Goal: Complete application form: Complete application form

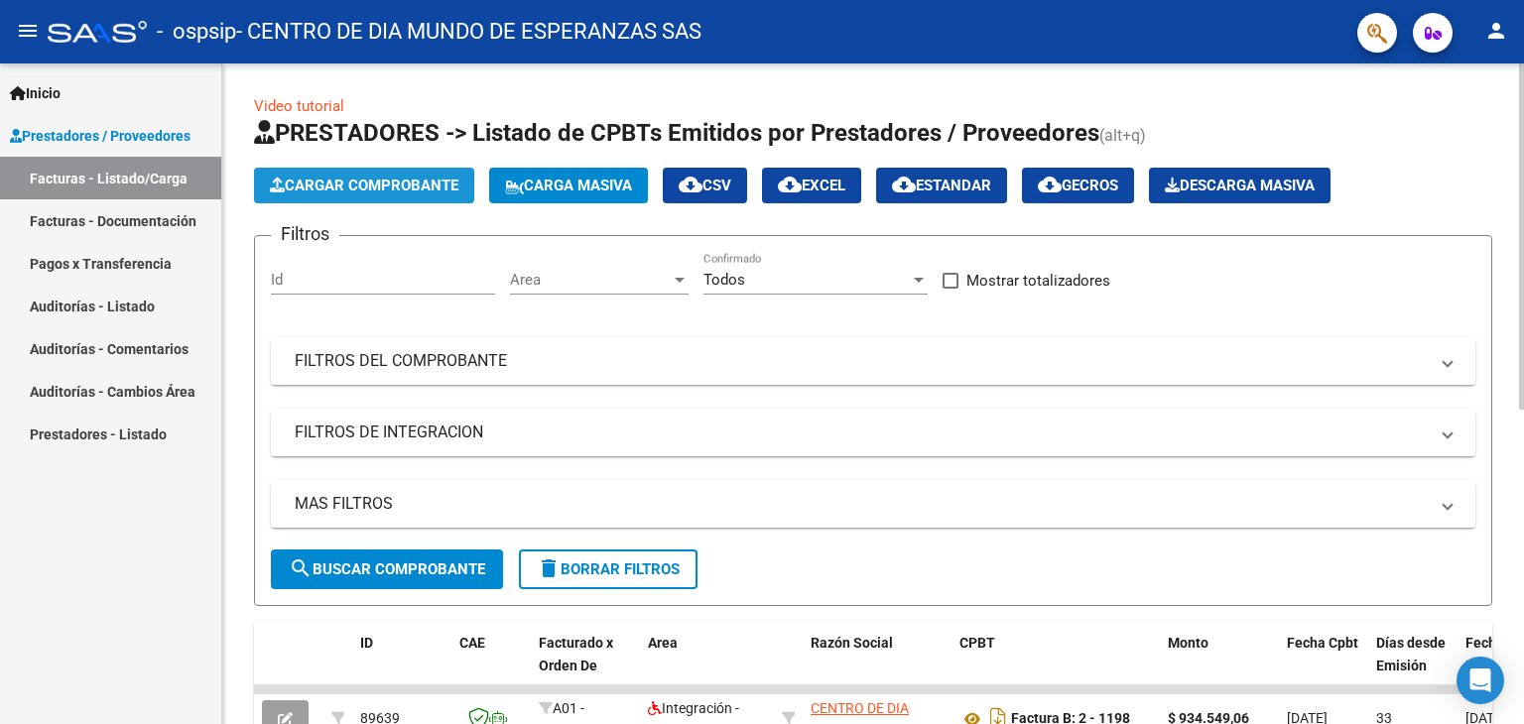
click at [413, 168] on button "Cargar Comprobante" at bounding box center [364, 186] width 220 height 36
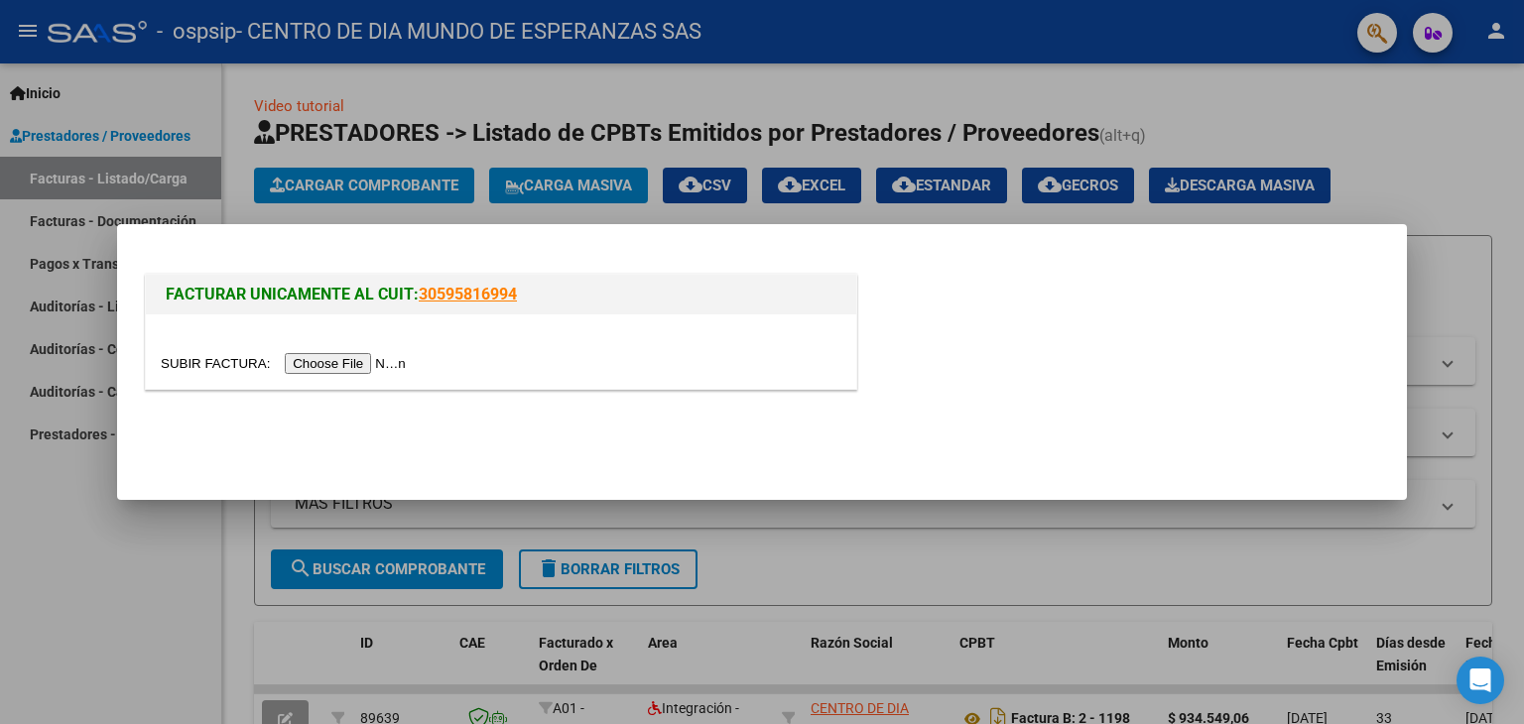
click at [392, 363] on input "file" at bounding box center [286, 363] width 251 height 21
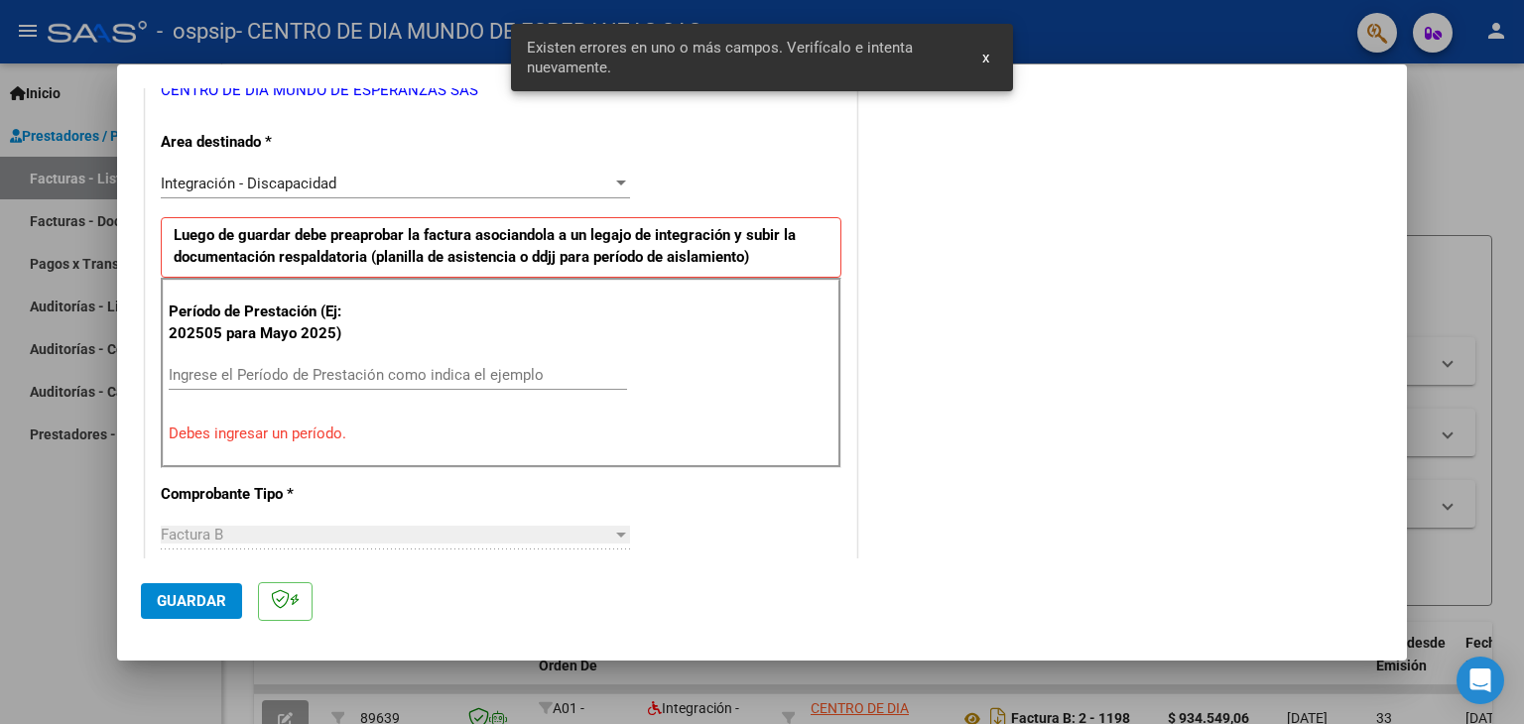
scroll to position [452, 0]
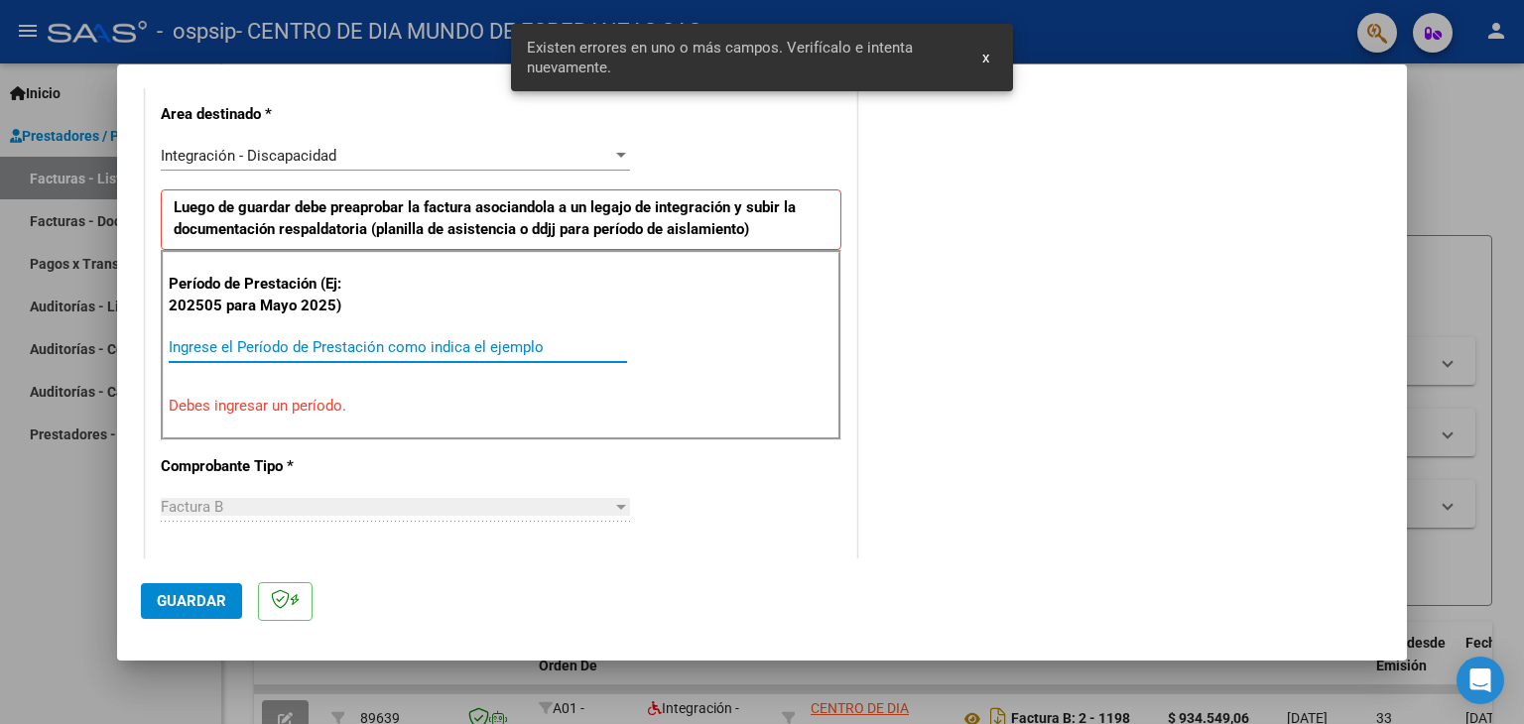
click at [439, 346] on input "Ingrese el Período de Prestación como indica el ejemplo" at bounding box center [398, 347] width 458 height 18
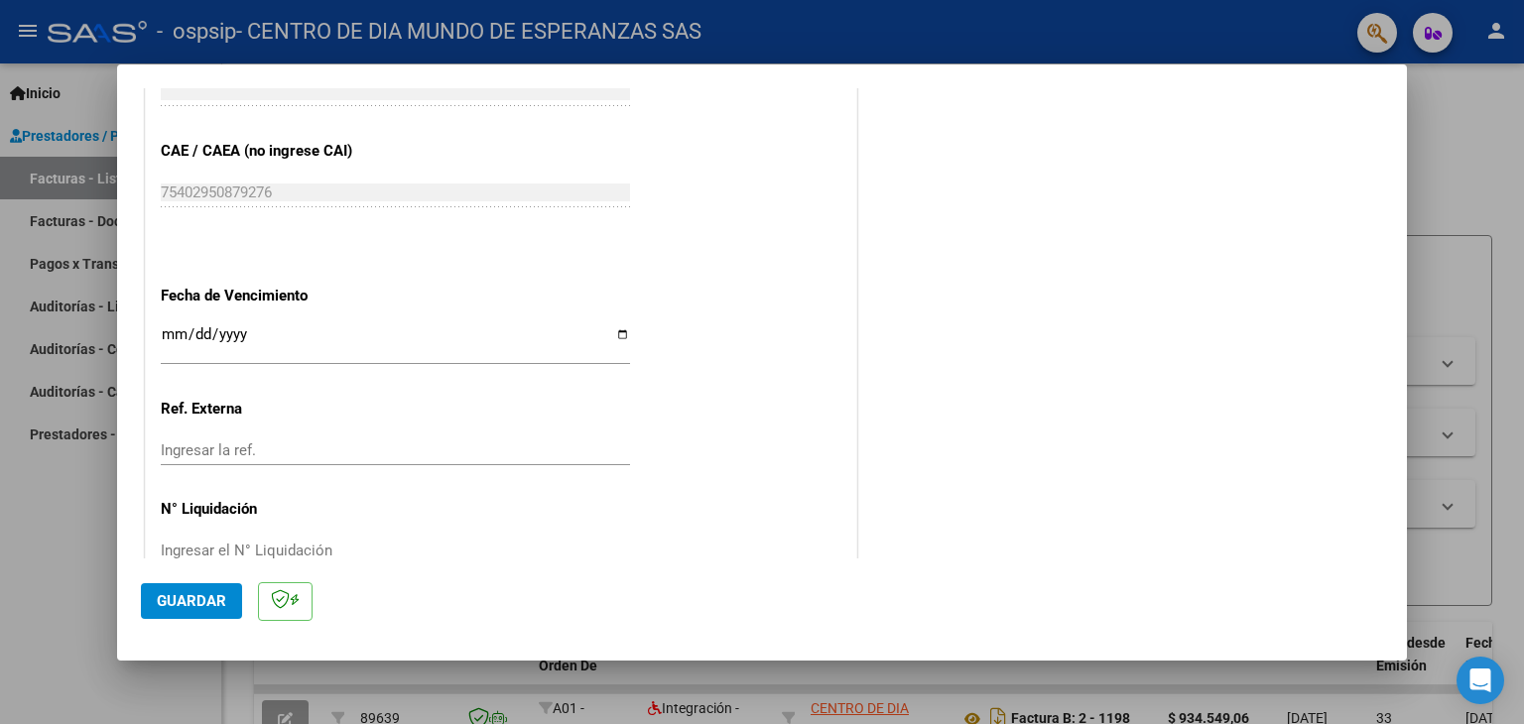
scroll to position [1233, 0]
type input "202509"
click at [619, 319] on div "Ingresar la fecha" at bounding box center [395, 340] width 469 height 43
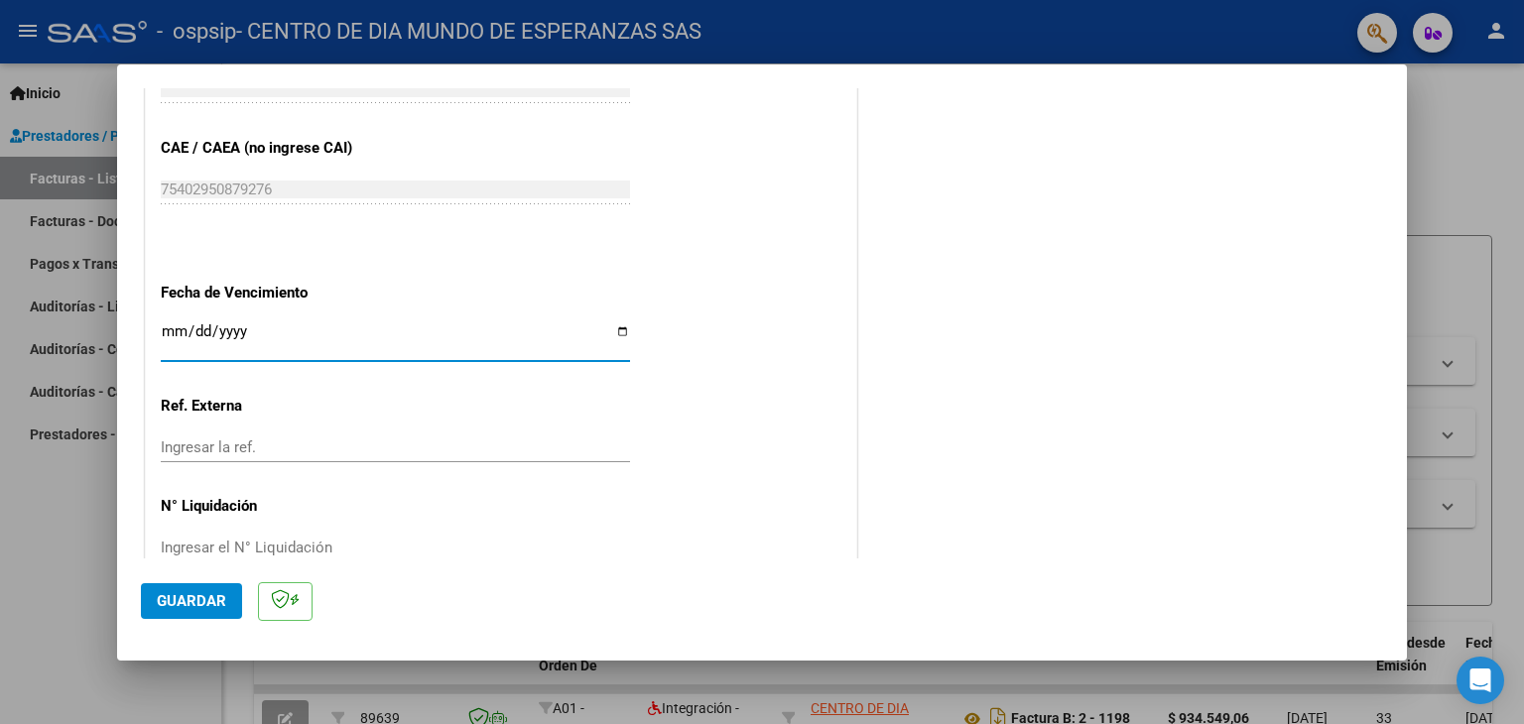
click at [619, 325] on input "Ingresar la fecha" at bounding box center [395, 339] width 469 height 32
type input "[DATE]"
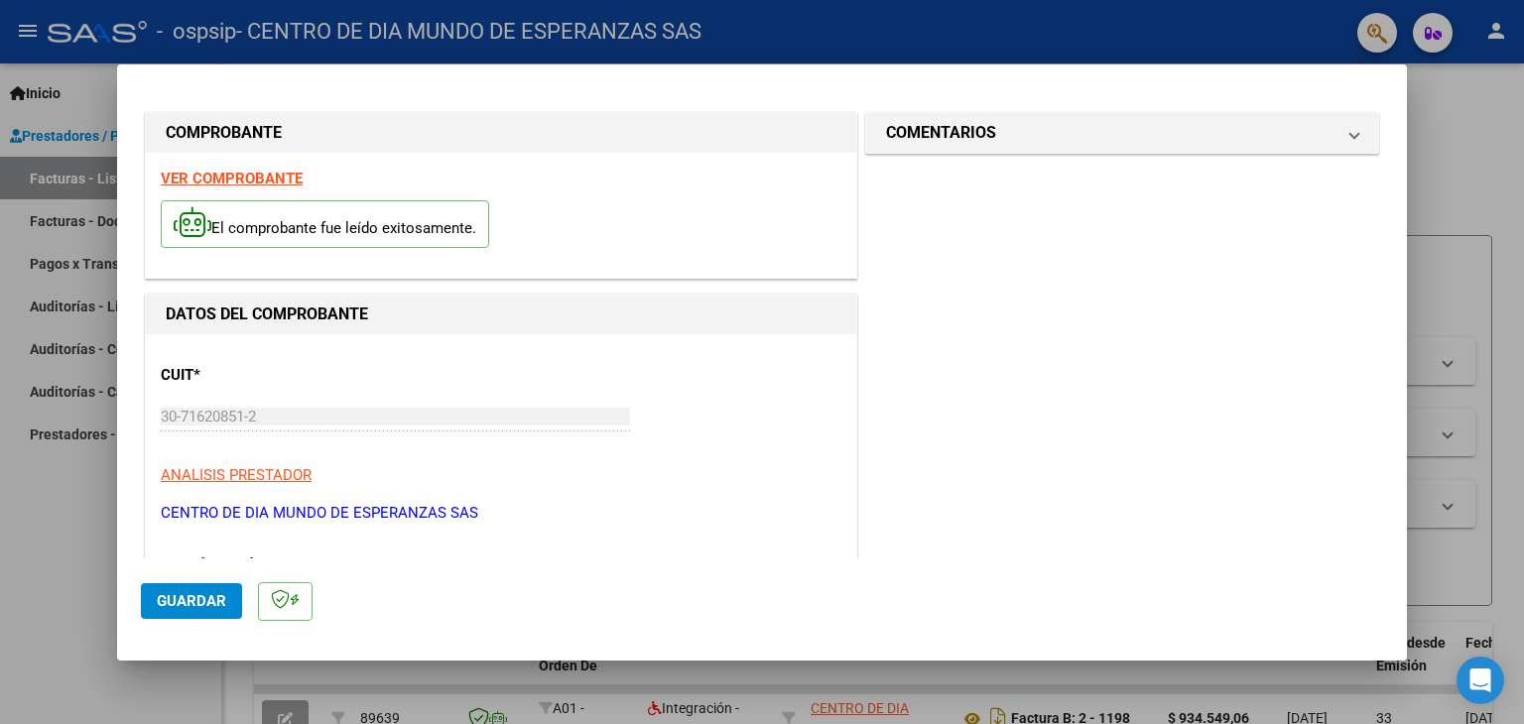
scroll to position [1, 0]
click at [187, 598] on span "Guardar" at bounding box center [191, 601] width 69 height 18
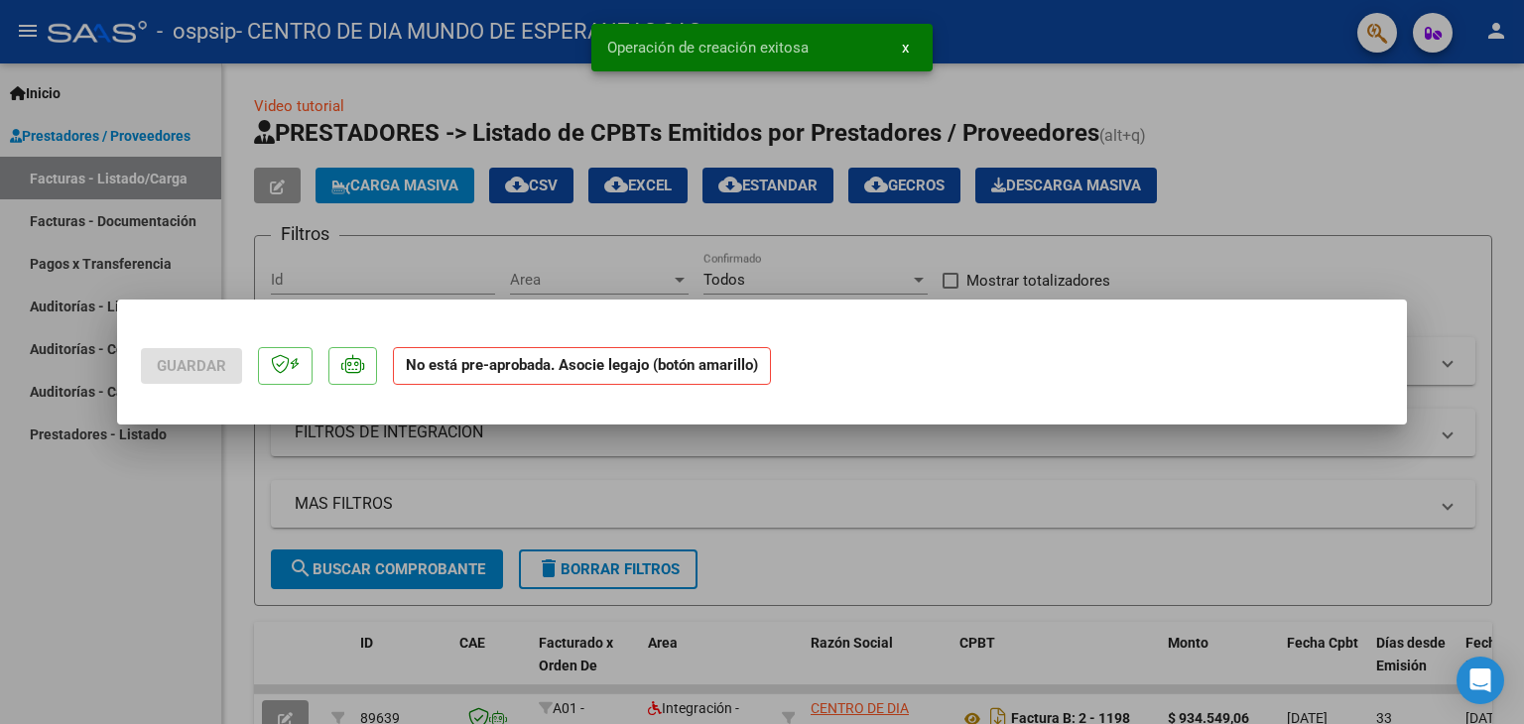
scroll to position [0, 0]
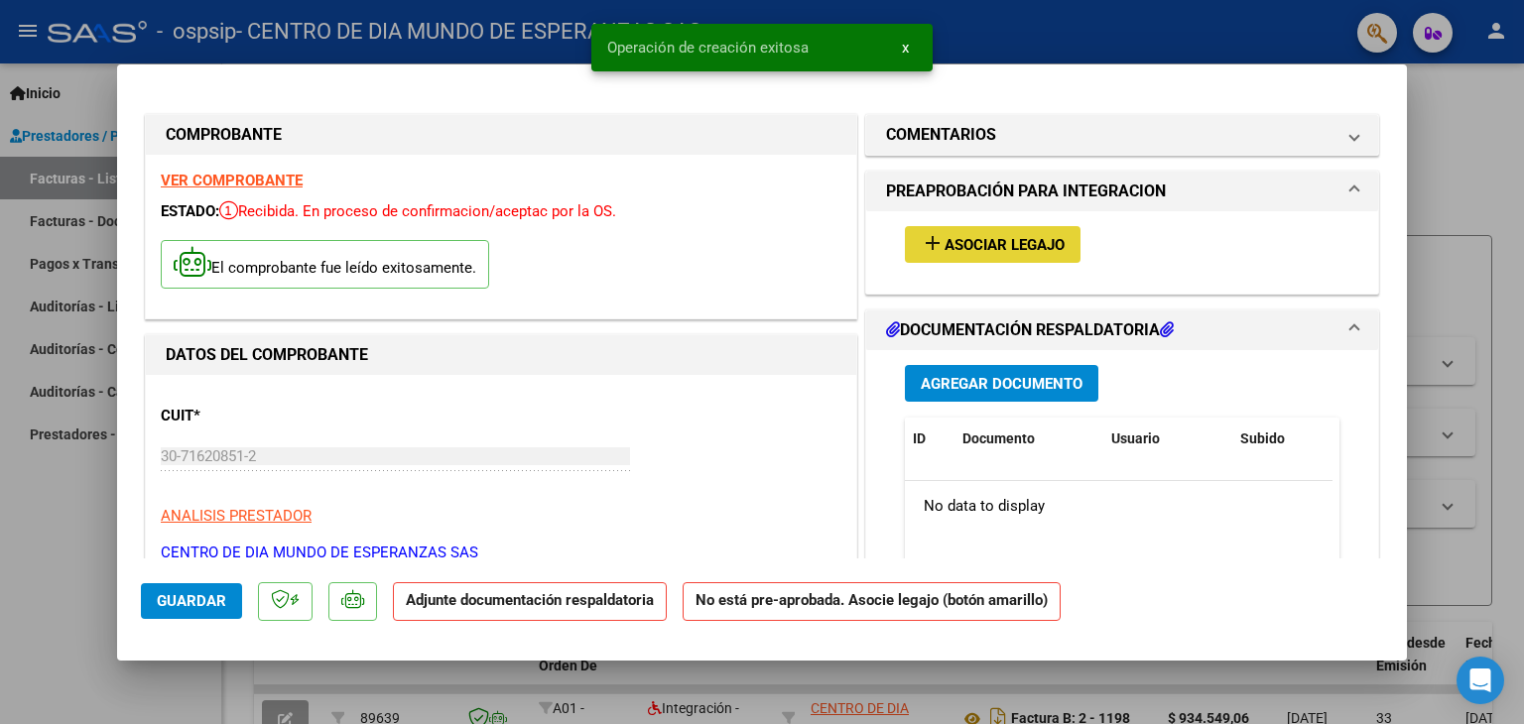
click at [950, 255] on button "add Asociar Legajo" at bounding box center [993, 244] width 176 height 37
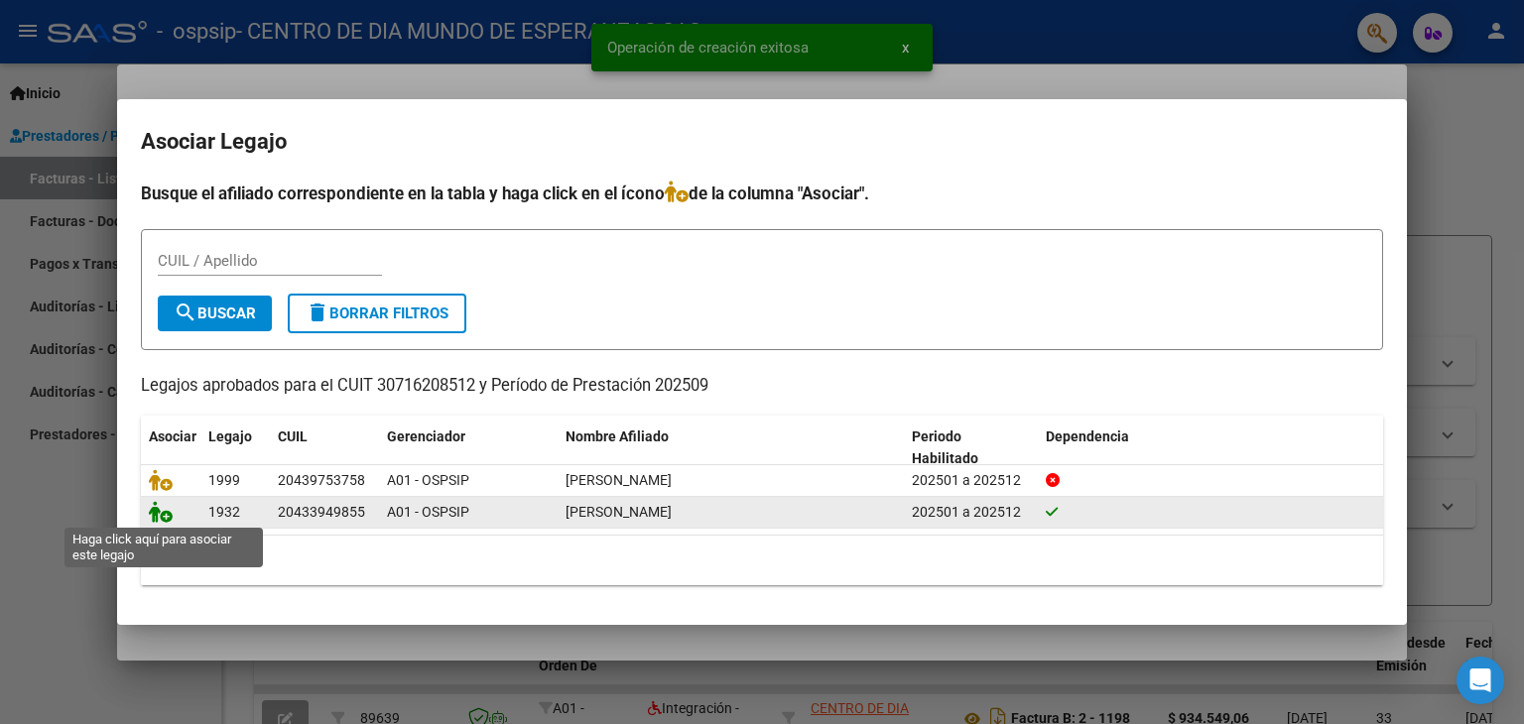
click at [163, 513] on icon at bounding box center [161, 512] width 24 height 22
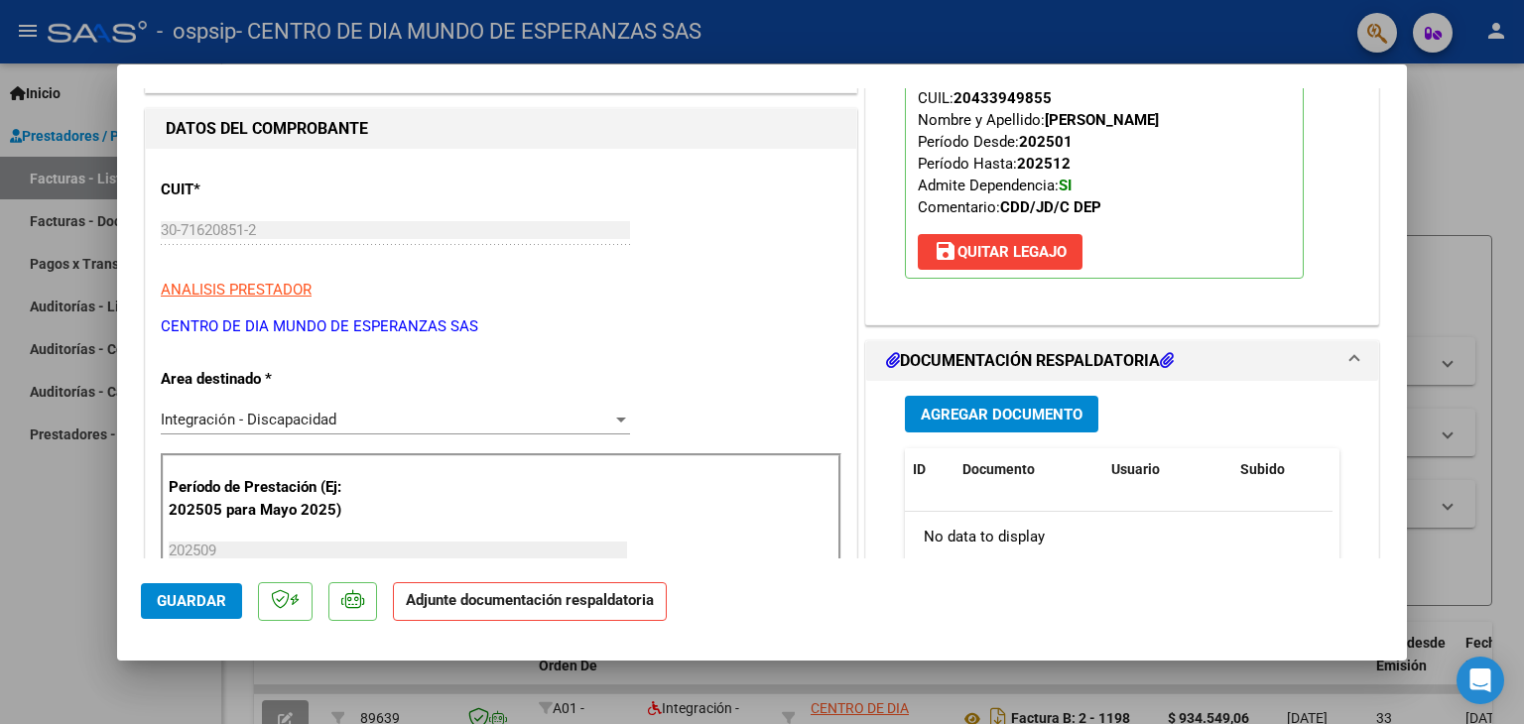
scroll to position [226, 0]
click at [1000, 406] on span "Agregar Documento" at bounding box center [1002, 415] width 162 height 18
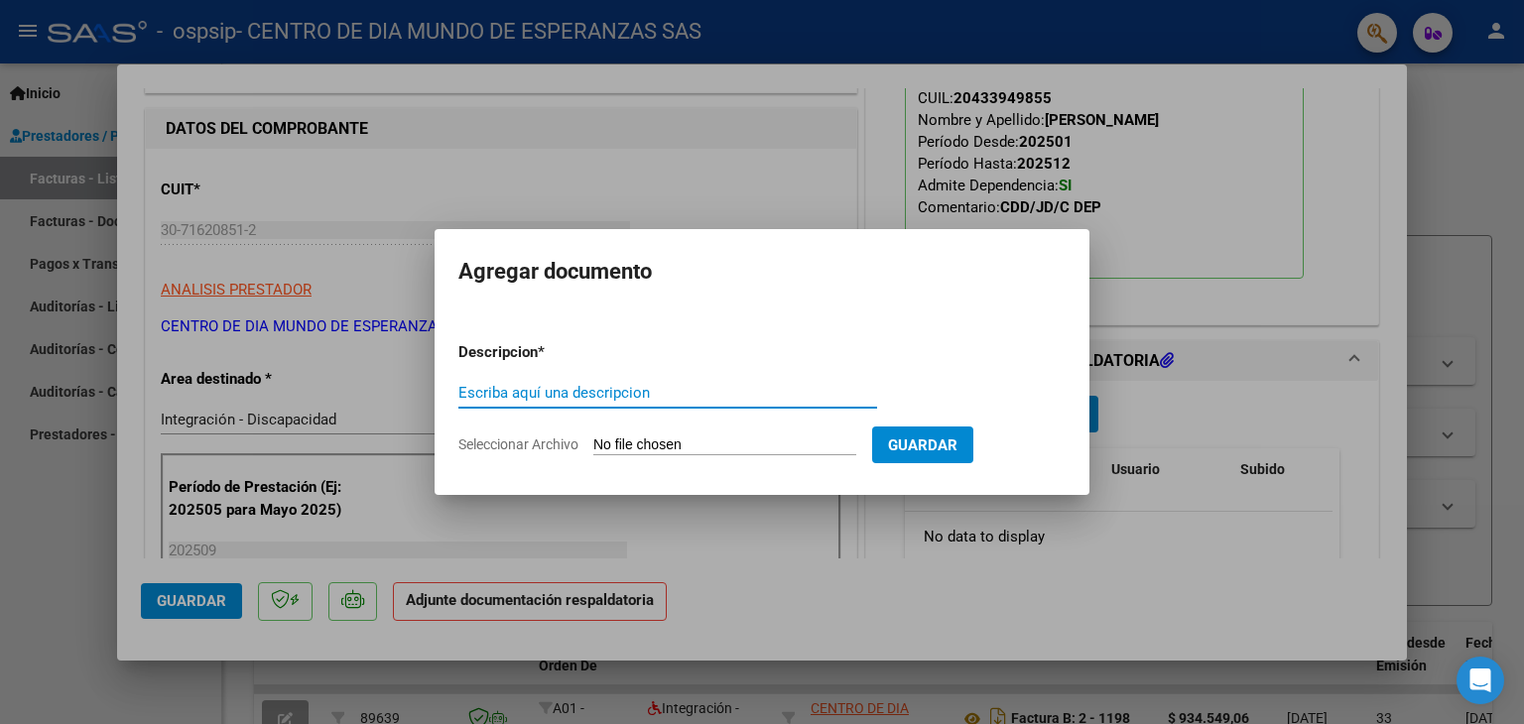
click at [713, 448] on input "Seleccionar Archivo" at bounding box center [724, 446] width 263 height 19
type input "C:\fakepath\PA [DATE] BARNES.pdf"
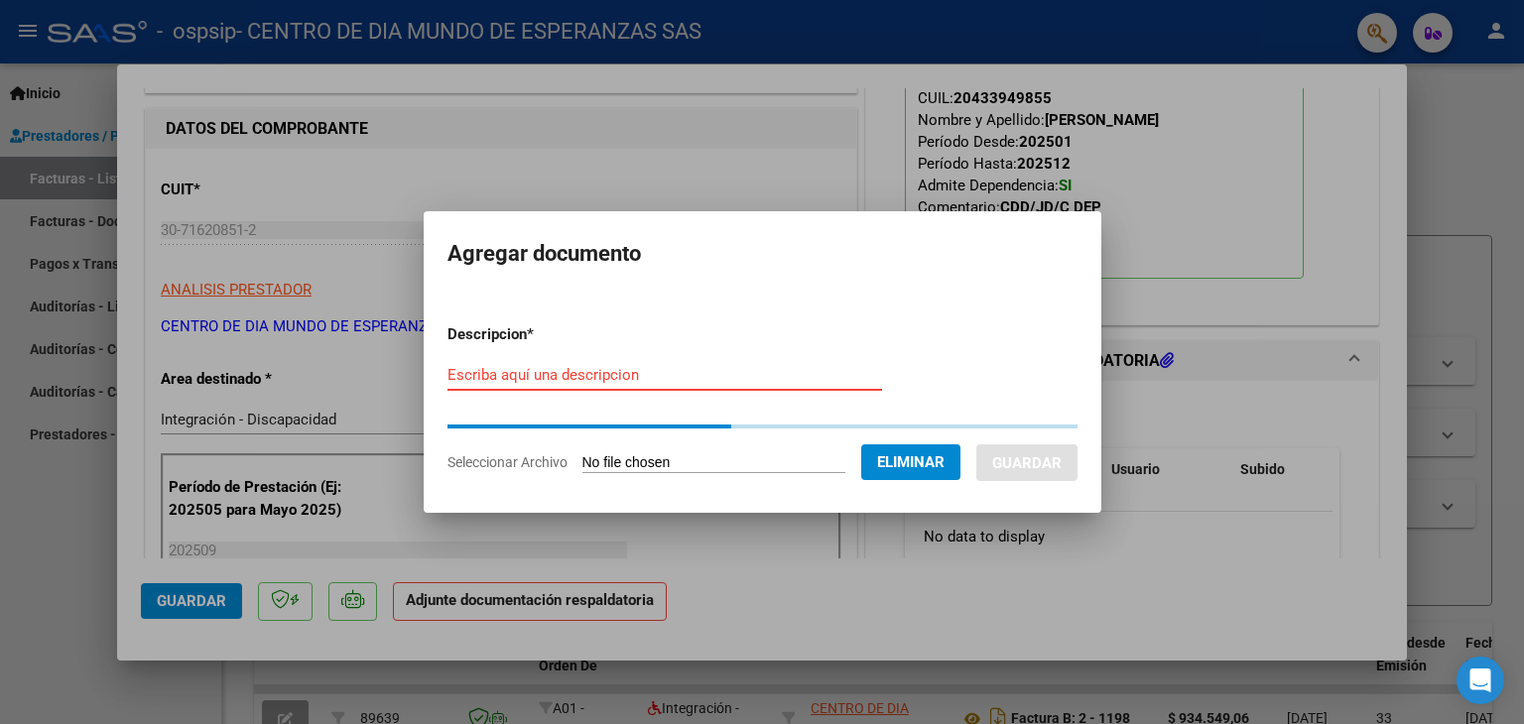
click at [463, 375] on input "Escriba aquí una descripcion" at bounding box center [664, 375] width 435 height 18
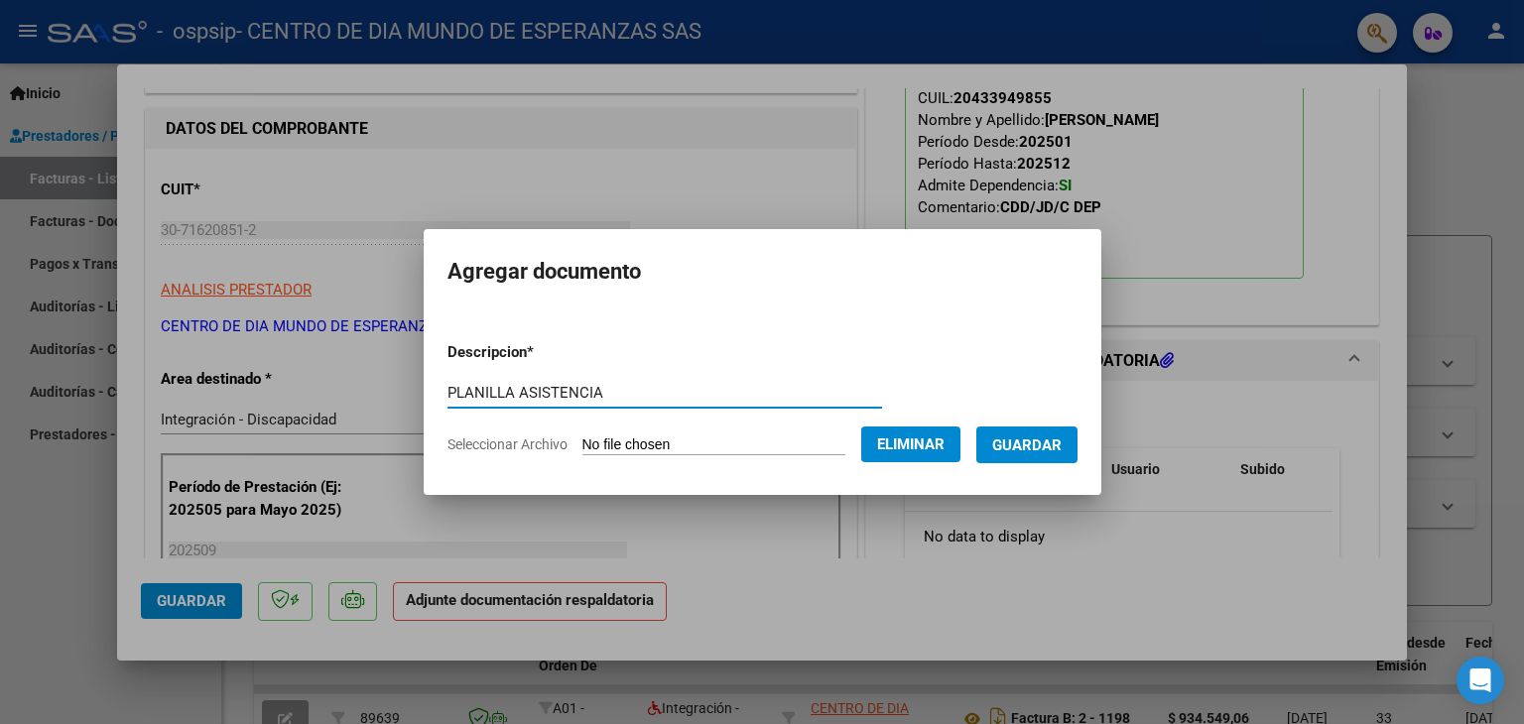
type input "PLANILLA ASISTENCIA"
click at [1078, 441] on button "Guardar" at bounding box center [1026, 445] width 101 height 37
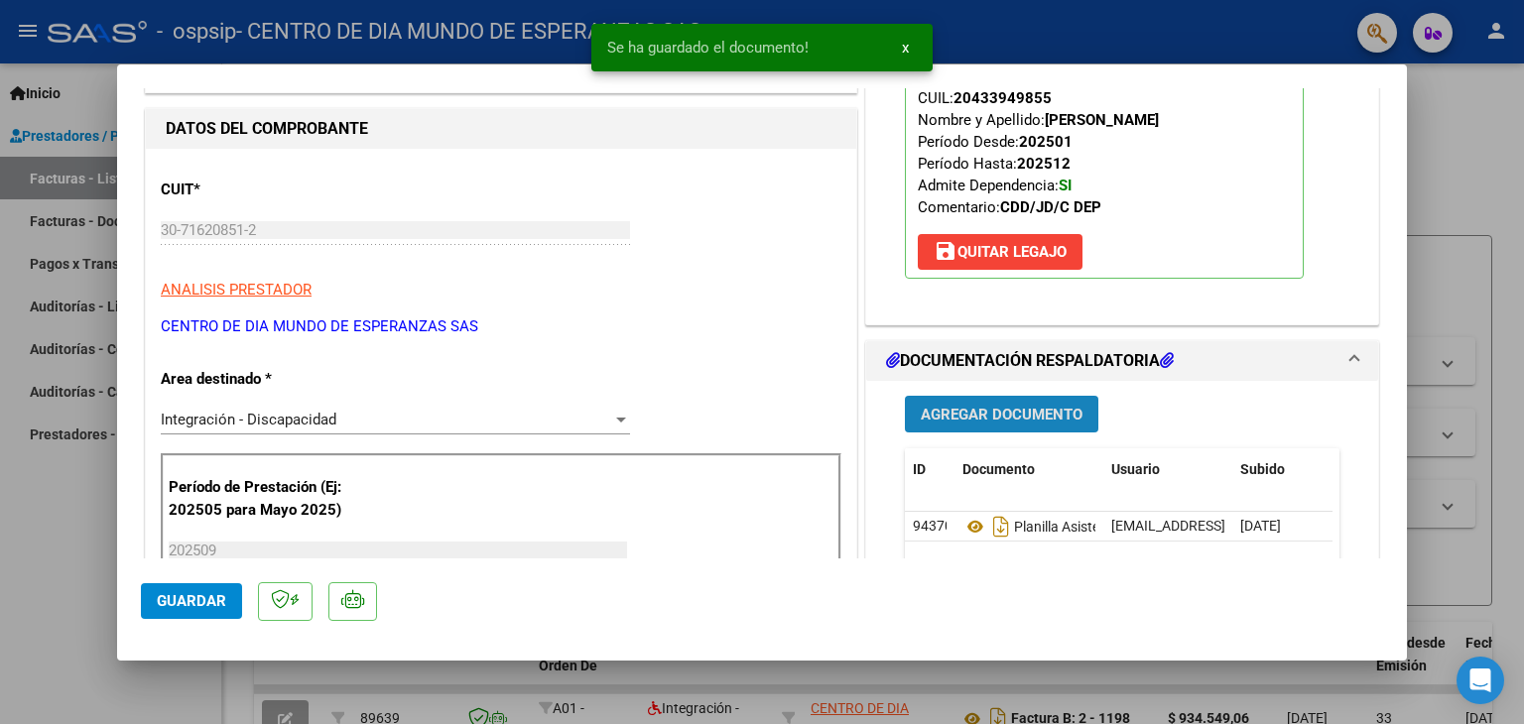
click at [1052, 406] on span "Agregar Documento" at bounding box center [1002, 415] width 162 height 18
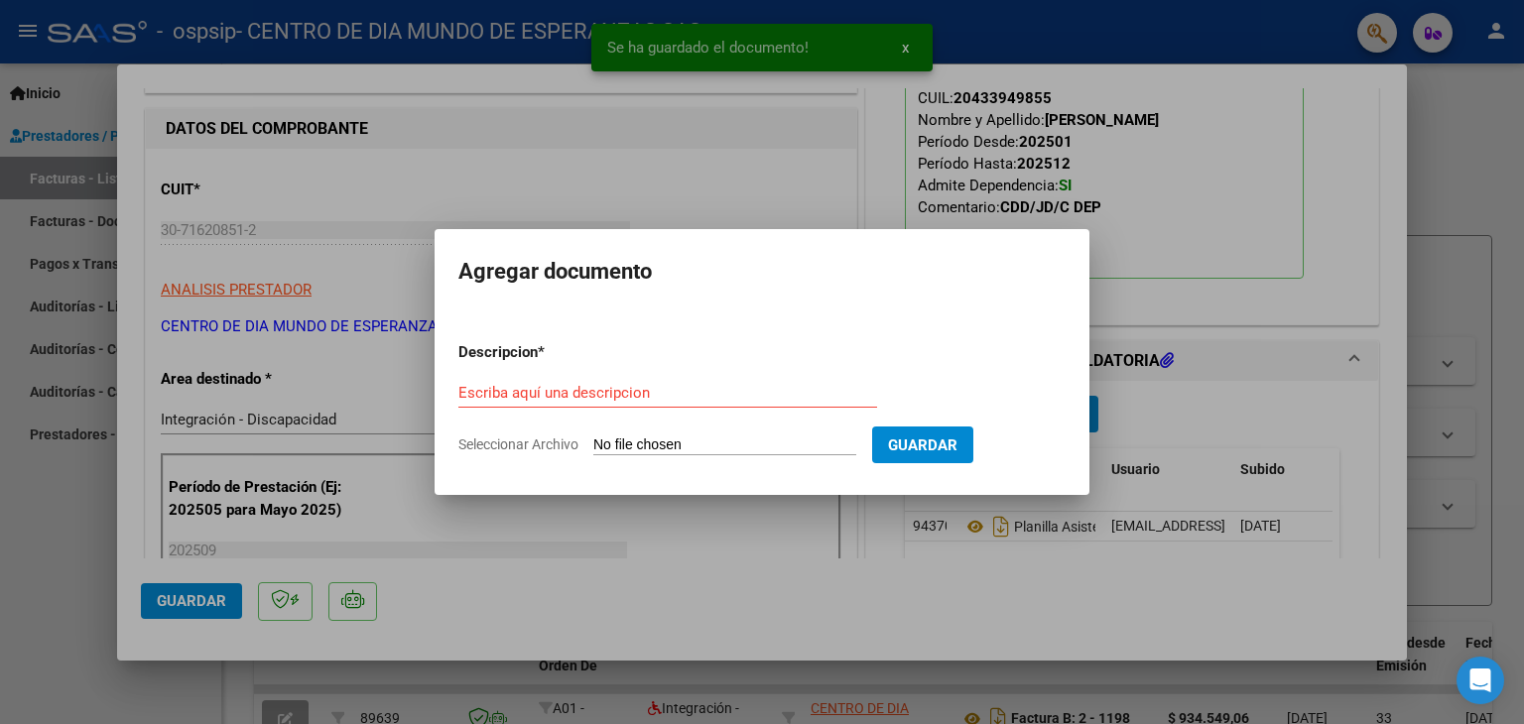
click at [741, 440] on input "Seleccionar Archivo" at bounding box center [724, 446] width 263 height 19
type input "C:\fakepath\INFORME MENSUAL BARNES DANTE SEPTIEMBRE.pdf"
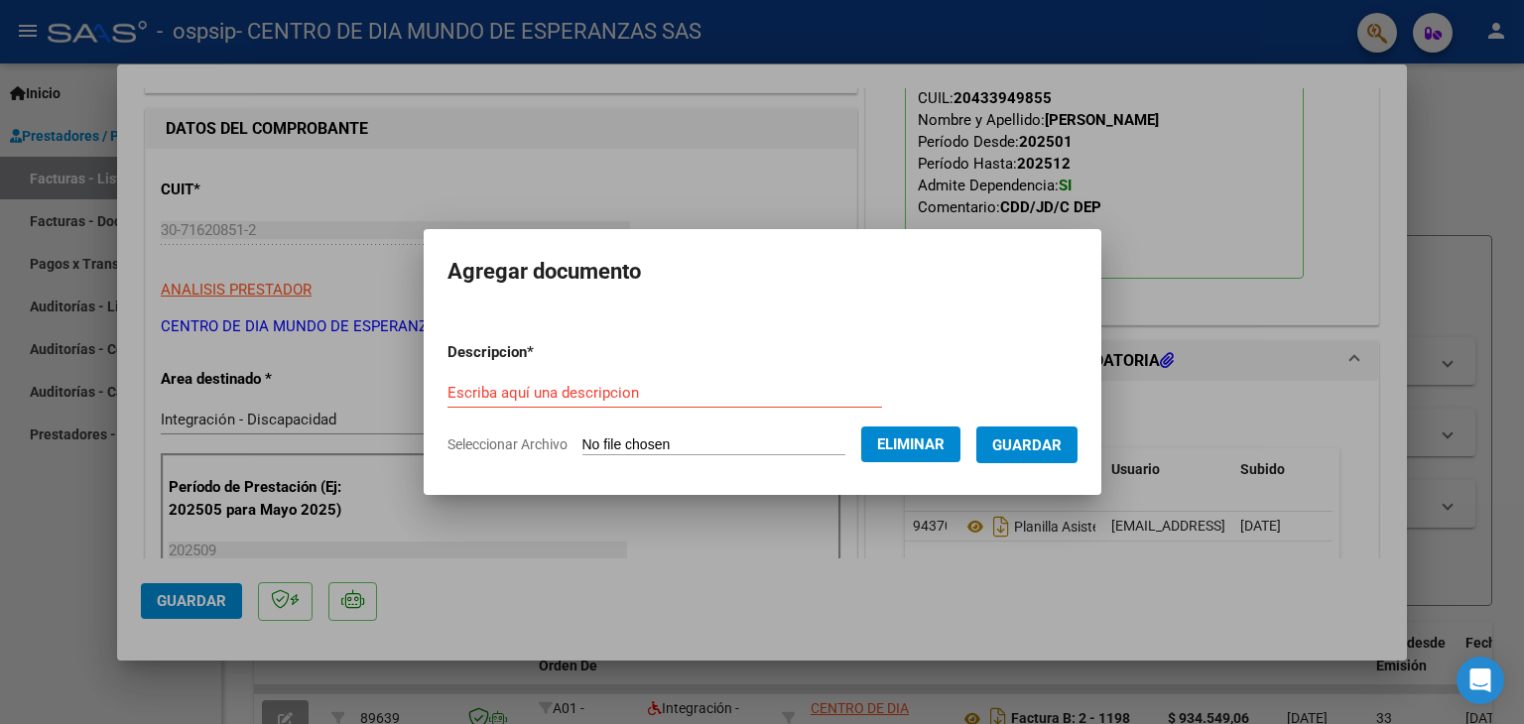
click at [516, 380] on div "Escriba aquí una descripcion" at bounding box center [664, 393] width 435 height 30
type input "INFORME MENSUAL"
click at [1062, 446] on span "Guardar" at bounding box center [1026, 446] width 69 height 18
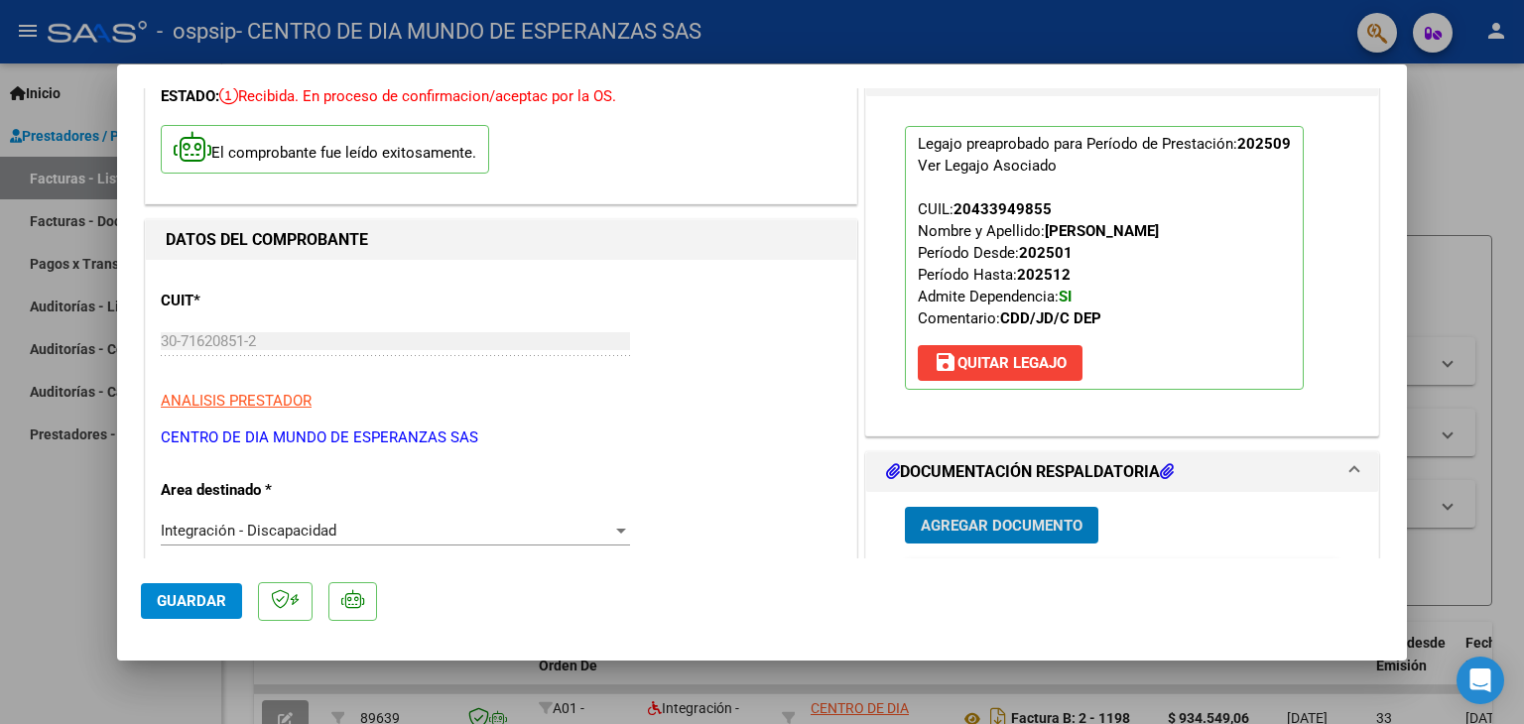
scroll to position [0, 0]
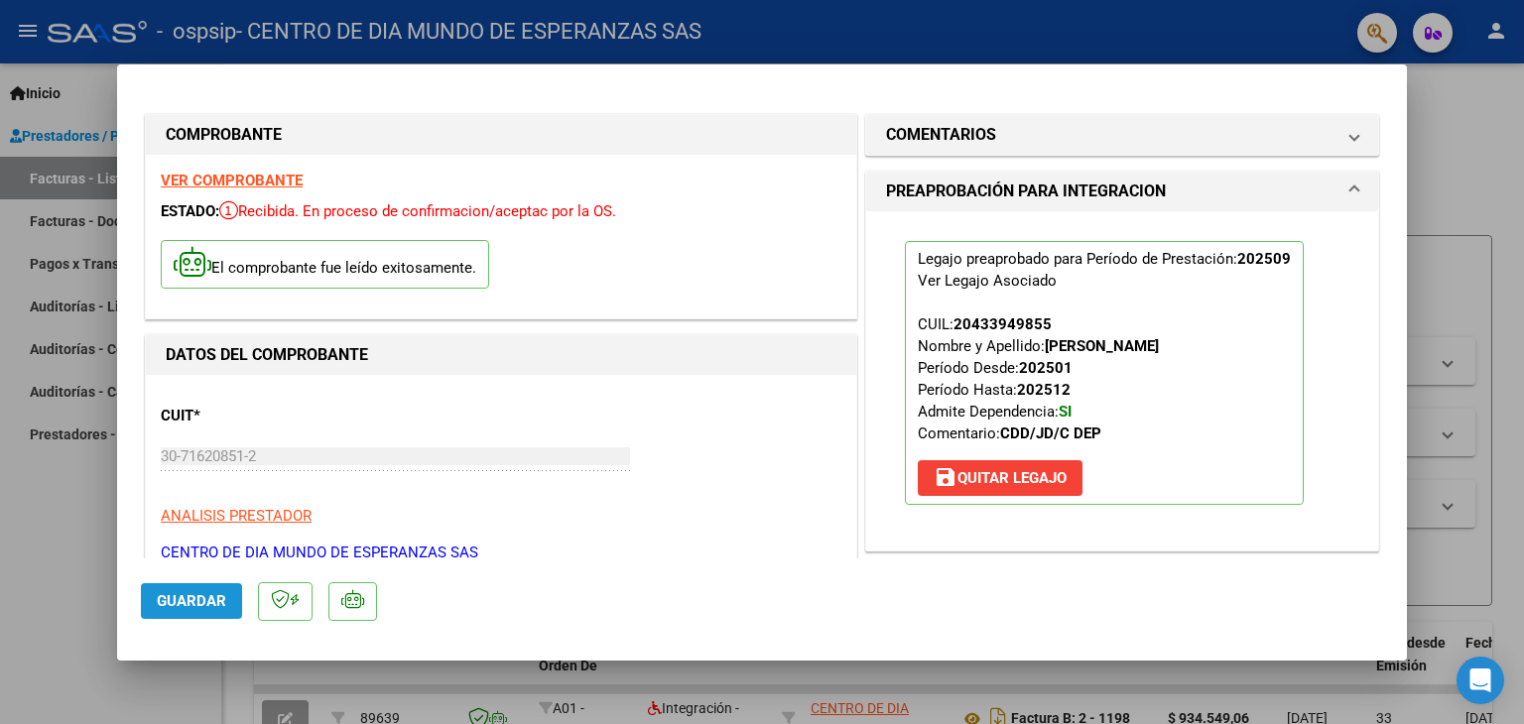
click at [212, 613] on button "Guardar" at bounding box center [191, 601] width 101 height 36
click at [1467, 186] on div at bounding box center [762, 362] width 1524 height 724
type input "$ 0,00"
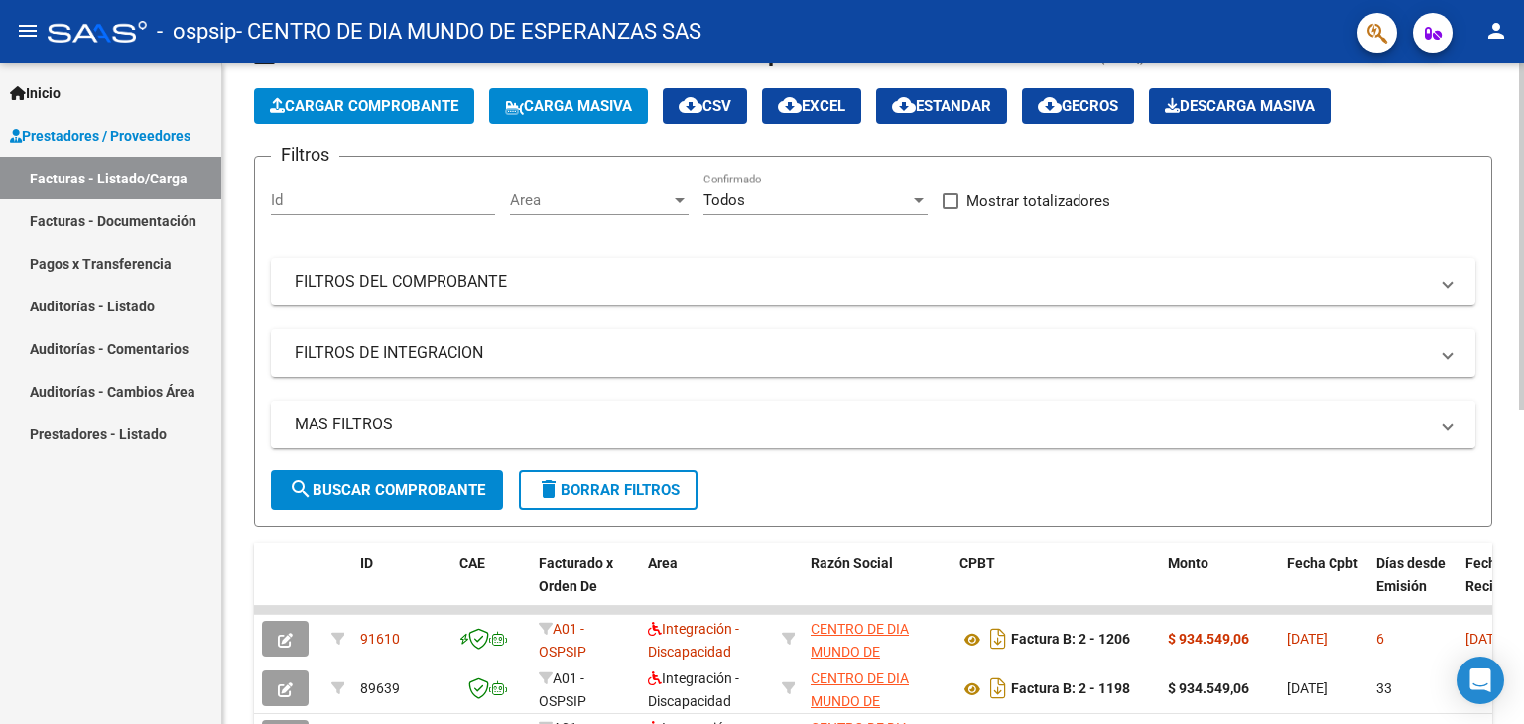
scroll to position [34, 0]
